Goal: Task Accomplishment & Management: Use online tool/utility

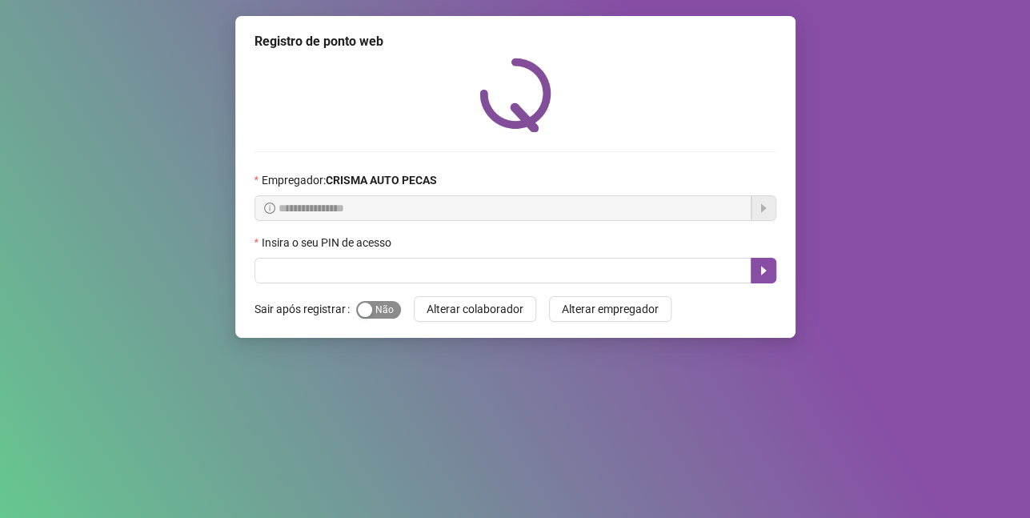
click at [375, 315] on span "Sim Não" at bounding box center [378, 310] width 45 height 18
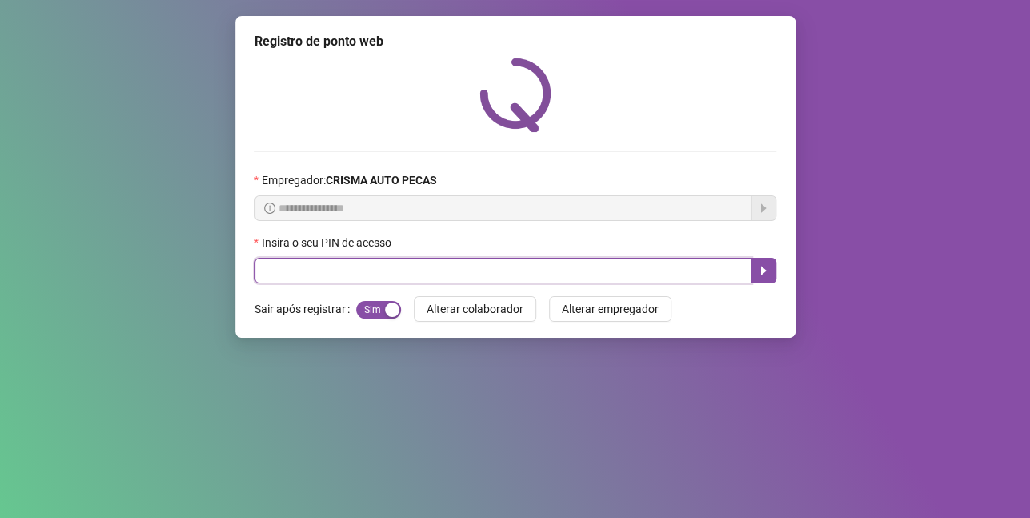
click at [371, 271] on input "text" at bounding box center [503, 271] width 497 height 26
type input "*****"
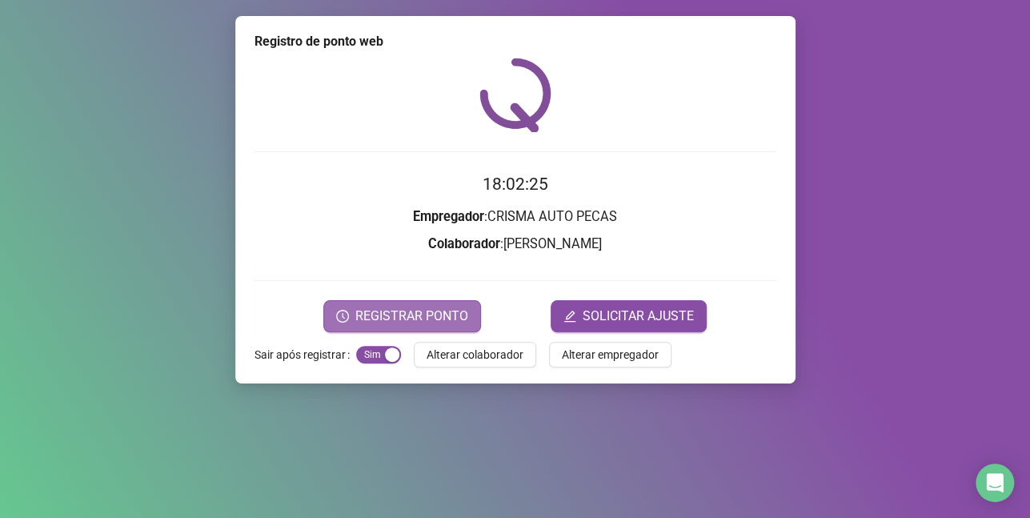
click at [454, 307] on span "REGISTRAR PONTO" at bounding box center [411, 316] width 113 height 19
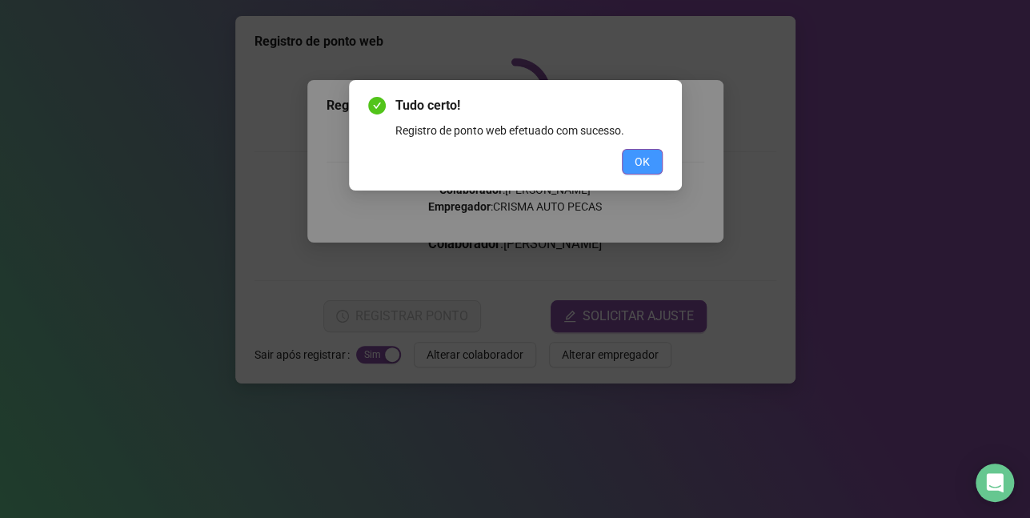
click at [640, 163] on span "OK" at bounding box center [642, 162] width 15 height 18
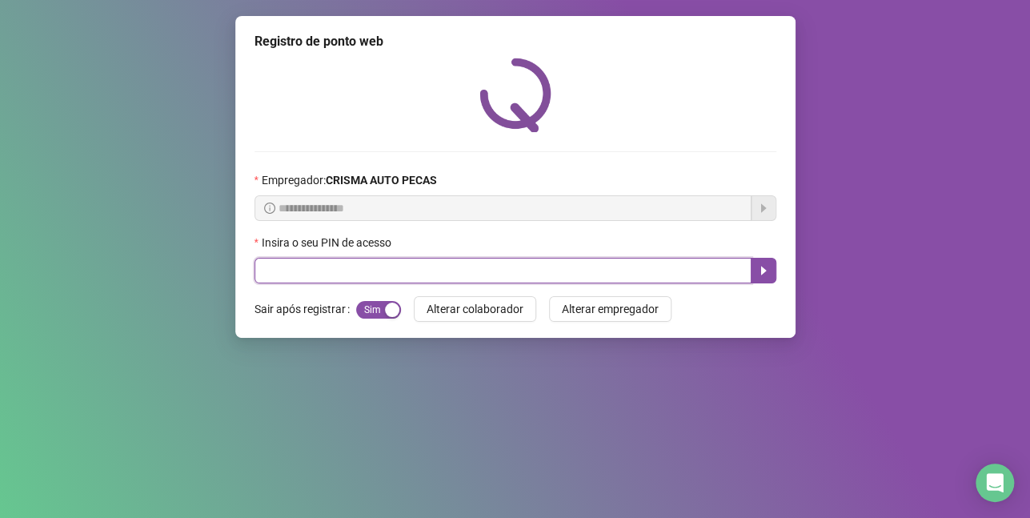
click at [608, 269] on input "text" at bounding box center [503, 271] width 497 height 26
type input "*****"
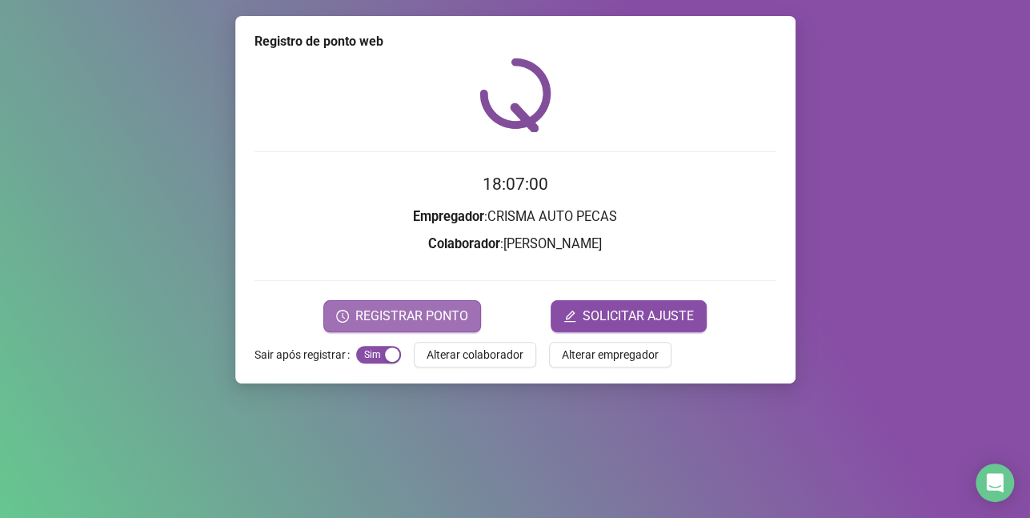
drag, startPoint x: 458, startPoint y: 316, endPoint x: 472, endPoint y: 301, distance: 21.0
click at [468, 307] on button "REGISTRAR PONTO" at bounding box center [402, 316] width 158 height 32
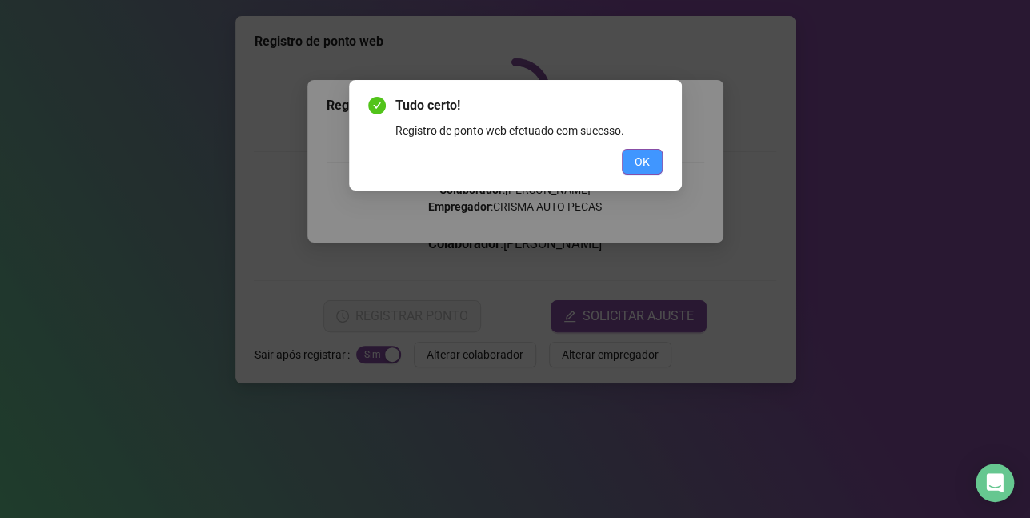
click at [629, 156] on button "OK" at bounding box center [642, 162] width 41 height 26
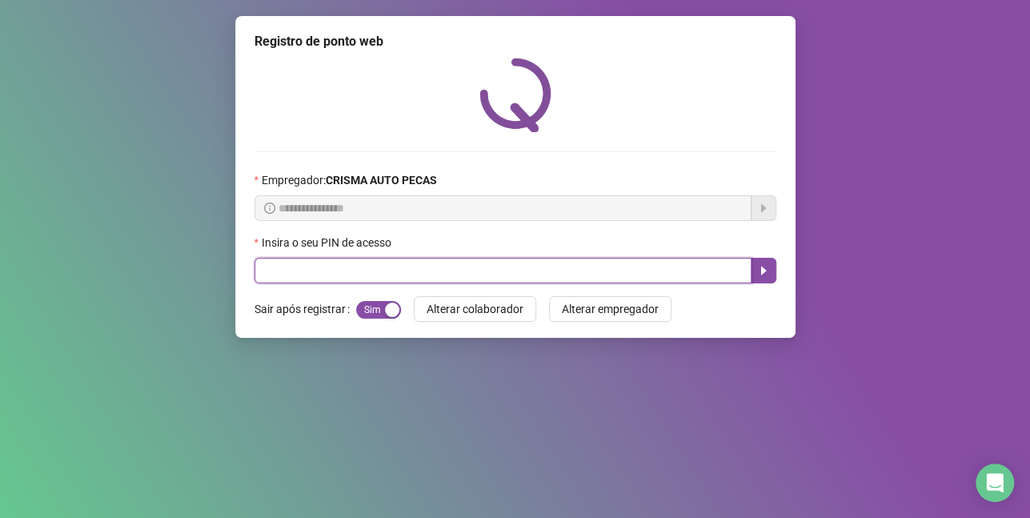
drag, startPoint x: 340, startPoint y: 276, endPoint x: 345, endPoint y: 296, distance: 20.6
click at [339, 278] on input "text" at bounding box center [503, 271] width 497 height 26
type input "*****"
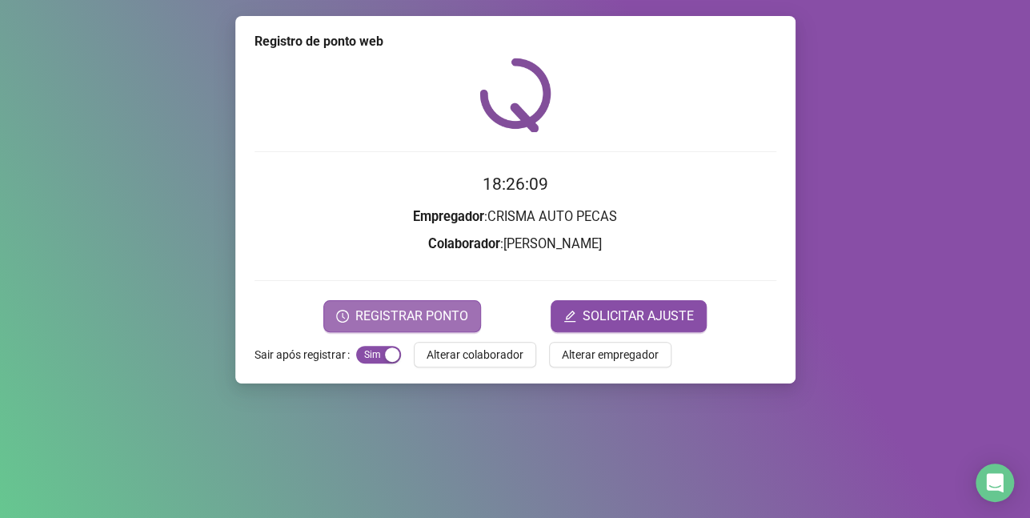
click at [391, 303] on button "REGISTRAR PONTO" at bounding box center [402, 316] width 158 height 32
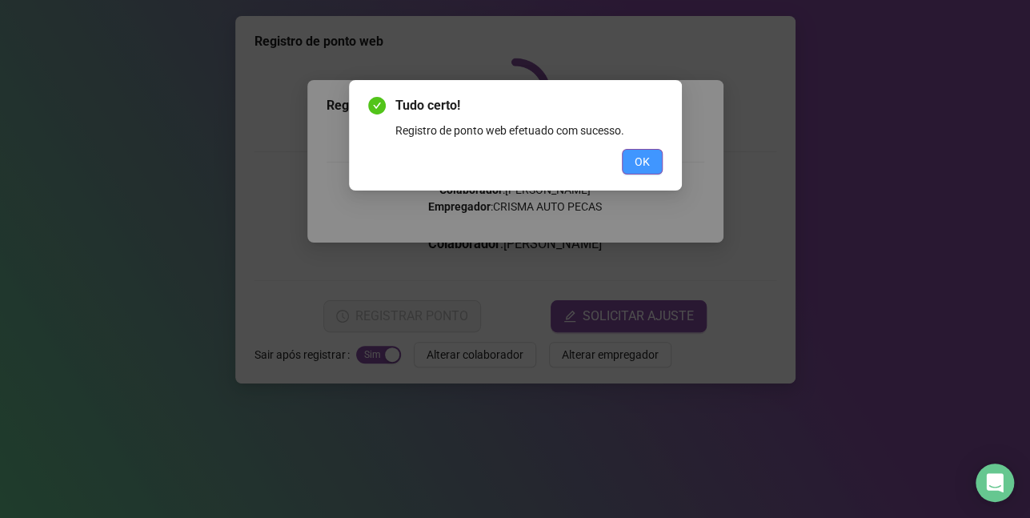
drag, startPoint x: 653, startPoint y: 147, endPoint x: 653, endPoint y: 164, distance: 16.8
click at [653, 148] on div "Tudo certo! Registro de ponto web efetuado com sucesso. OK" at bounding box center [515, 135] width 295 height 78
click at [653, 164] on button "OK" at bounding box center [642, 162] width 41 height 26
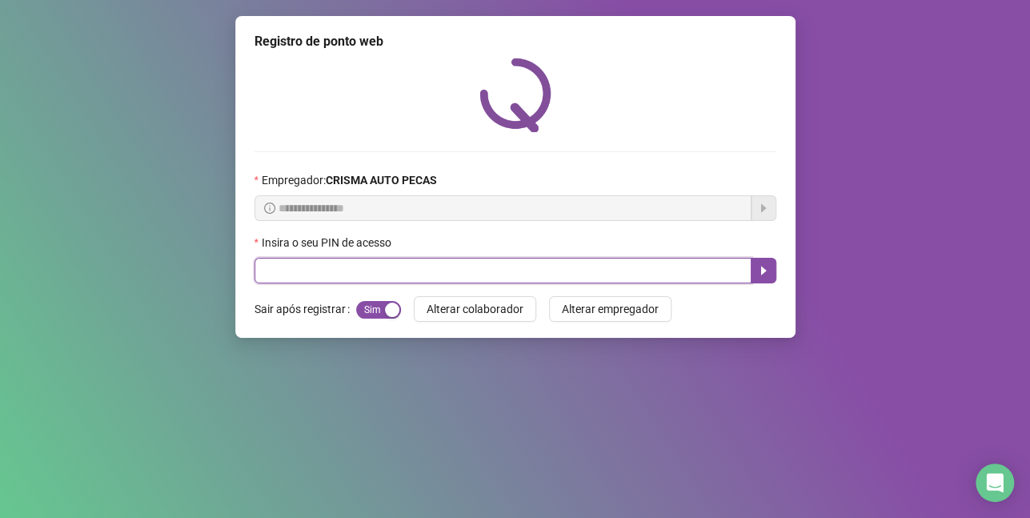
click at [586, 265] on input "text" at bounding box center [503, 271] width 497 height 26
type input "****"
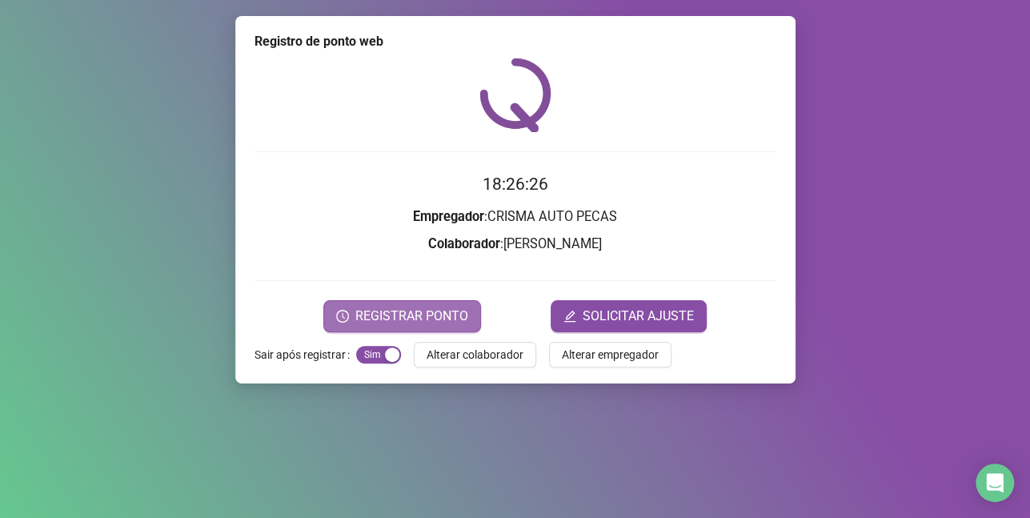
click at [436, 321] on span "REGISTRAR PONTO" at bounding box center [411, 316] width 113 height 19
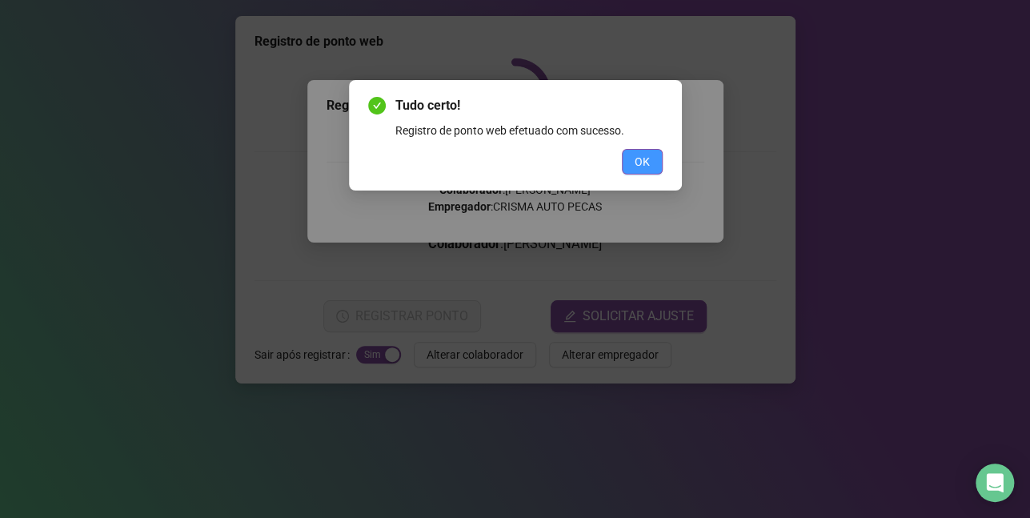
click at [645, 165] on span "OK" at bounding box center [642, 162] width 15 height 18
